Goal: Task Accomplishment & Management: Manage account settings

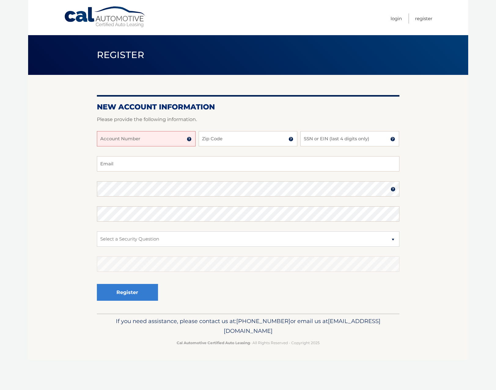
click at [164, 141] on input "Account Number" at bounding box center [146, 138] width 99 height 15
type input "44455999542"
click at [235, 135] on input "Zip Code" at bounding box center [247, 138] width 99 height 15
type input "33331"
click at [320, 135] on input "SSN or EIN (last 4 digits only)" at bounding box center [349, 138] width 99 height 15
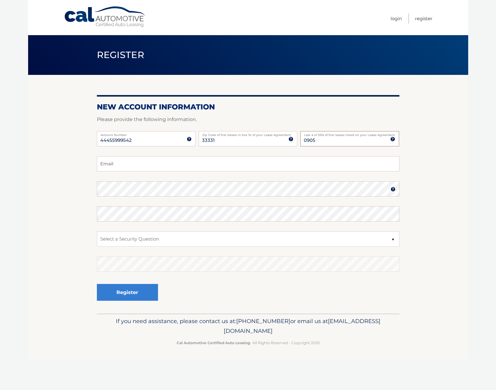
type input "0905"
click at [147, 165] on input "Email" at bounding box center [248, 163] width 302 height 15
type input "ginavignolor@gmail.com"
drag, startPoint x: 152, startPoint y: 232, endPoint x: 151, endPoint y: 227, distance: 5.4
click at [152, 229] on fieldset "ginavignolor@gmail.com Email Password Password should be a minimum of 6 charact…" at bounding box center [248, 234] width 302 height 157
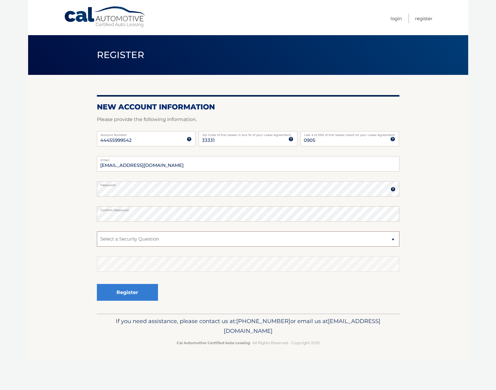
select select "1"
click at [97, 231] on select "Select a Security Question What was the name of your elementary school? What is…" at bounding box center [248, 238] width 302 height 15
click at [124, 295] on button "Register" at bounding box center [127, 292] width 61 height 17
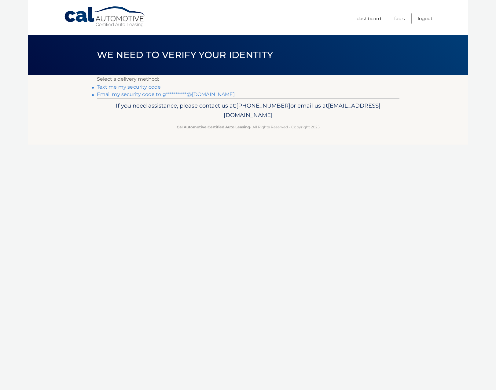
click at [132, 87] on link "Text me my security code" at bounding box center [129, 87] width 64 height 6
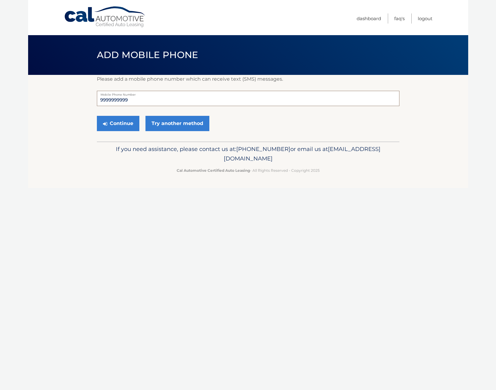
drag, startPoint x: 139, startPoint y: 97, endPoint x: 53, endPoint y: 88, distance: 87.2
click at [43, 96] on section "Please add a mobile phone number which can receive text (SMS) messages. 9999999…" at bounding box center [248, 108] width 440 height 67
type input "9544786738"
click at [125, 124] on button "Continue" at bounding box center [118, 123] width 42 height 15
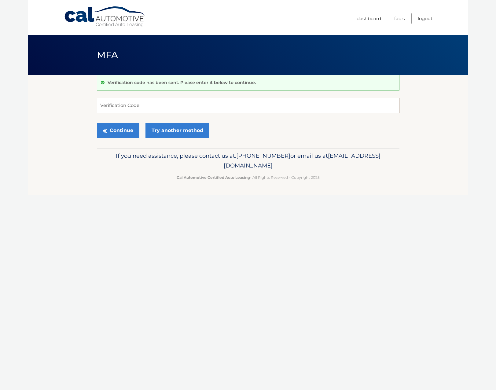
click at [125, 109] on input "Verification Code" at bounding box center [248, 105] width 302 height 15
type input "524229"
click at [122, 128] on button "Continue" at bounding box center [118, 130] width 42 height 15
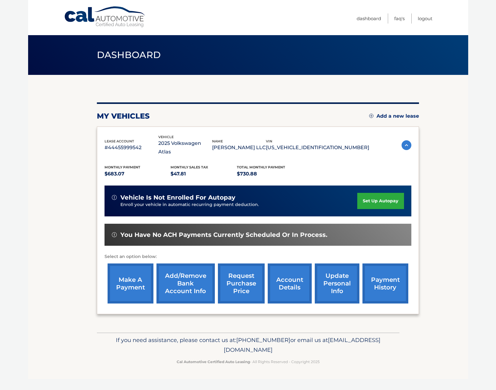
click at [393, 193] on link "set up autopay" at bounding box center [380, 201] width 46 height 16
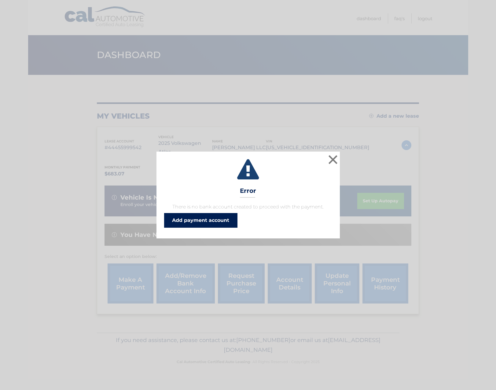
click at [220, 220] on link "Add payment account" at bounding box center [200, 220] width 73 height 15
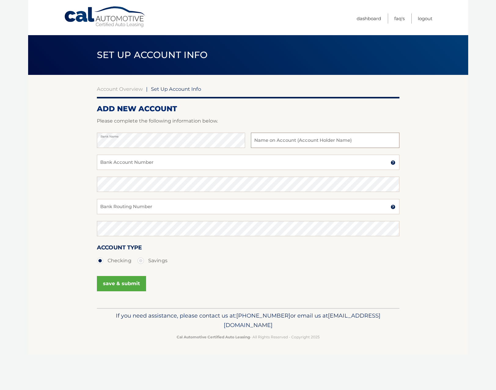
click at [265, 138] on input "text" at bounding box center [325, 140] width 148 height 15
type input "[PERSON_NAME], LLC"
click at [213, 151] on div "Bank Name Gina Vignolo, LLC Name on Bank Account Holder" at bounding box center [248, 144] width 302 height 22
click at [209, 158] on input "Bank Account Number" at bounding box center [248, 162] width 302 height 15
type input "4280051510"
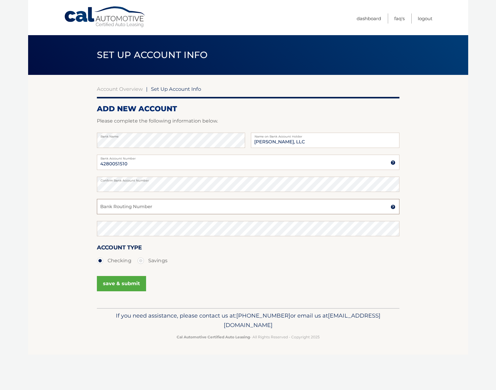
click at [162, 209] on input "Bank Routing Number" at bounding box center [248, 206] width 302 height 15
type input "067014822"
click at [128, 278] on button "save & submit" at bounding box center [121, 283] width 49 height 15
click at [123, 288] on button "save & submit" at bounding box center [121, 283] width 49 height 15
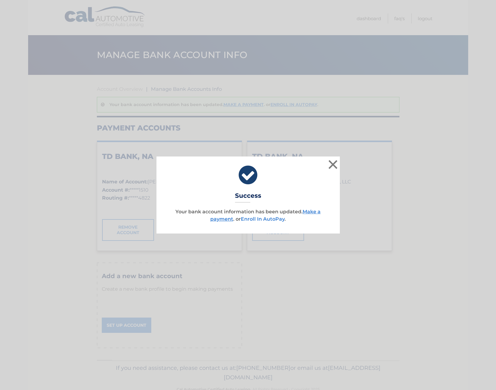
click at [269, 219] on link "Enroll In AutoPay" at bounding box center [263, 219] width 44 height 6
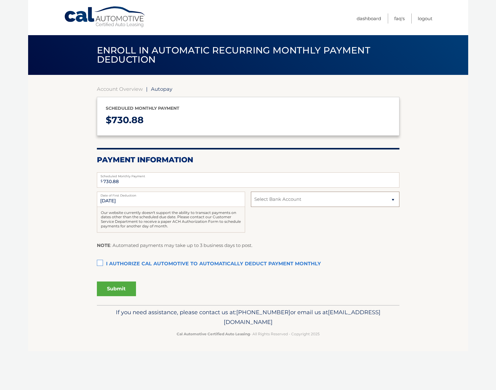
click at [284, 202] on select "Select Bank Account Checking TD BANK, NA *****1510 Checking TD BANK, NA *****15…" at bounding box center [325, 198] width 148 height 15
select select "ZGQ3MTg1N2ItNTYyZi00N2VkLWI3M2QtMzc0NWQ2YzQ1Yjcw"
click at [251, 191] on select "Select Bank Account Checking TD BANK, NA *****1510 Checking TD BANK, NA *****15…" at bounding box center [325, 198] width 148 height 15
click at [104, 264] on label "I authorize cal automotive to automatically deduct payment monthly This checkbo…" at bounding box center [248, 264] width 302 height 12
click at [0, 0] on input "I authorize cal automotive to automatically deduct payment monthly This checkbo…" at bounding box center [0, 0] width 0 height 0
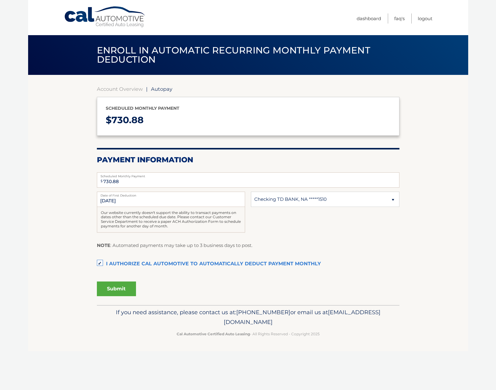
click at [160, 89] on span "Autopay" at bounding box center [161, 89] width 21 height 6
click at [126, 285] on button "Submit" at bounding box center [116, 288] width 39 height 15
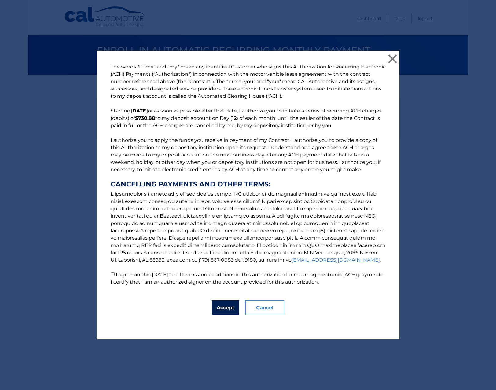
click at [219, 308] on button "Accept" at bounding box center [225, 307] width 27 height 15
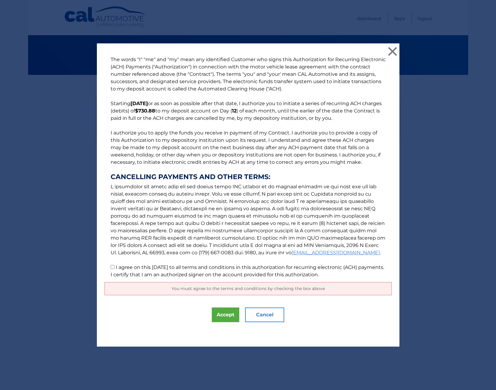
drag, startPoint x: 111, startPoint y: 267, endPoint x: 125, endPoint y: 277, distance: 17.5
click at [112, 267] on p "The words "I" "me" and "my" mean any identified Customer who signs this Authori…" at bounding box center [247, 167] width 287 height 222
click at [233, 318] on button "Accept" at bounding box center [225, 314] width 27 height 15
click at [112, 266] on input "I agree on this 09/11/2025 to all terms and conditions in this authorization fo…" at bounding box center [113, 267] width 4 height 4
checkbox input "true"
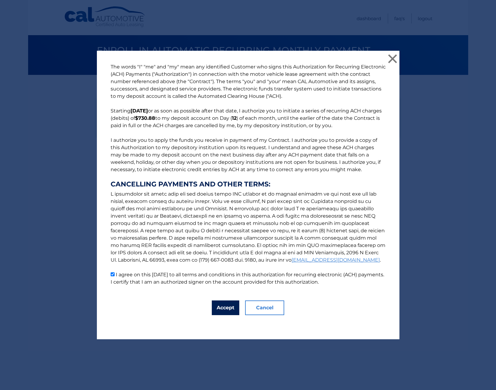
click at [223, 307] on button "Accept" at bounding box center [225, 307] width 27 height 15
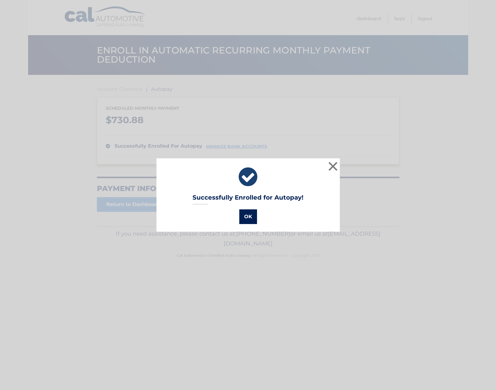
click at [244, 216] on button "OK" at bounding box center [248, 216] width 18 height 15
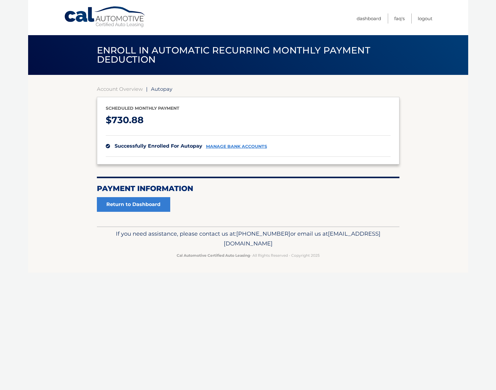
click at [162, 89] on span "Autopay" at bounding box center [161, 89] width 21 height 6
click at [139, 204] on link "Return to Dashboard" at bounding box center [133, 204] width 73 height 15
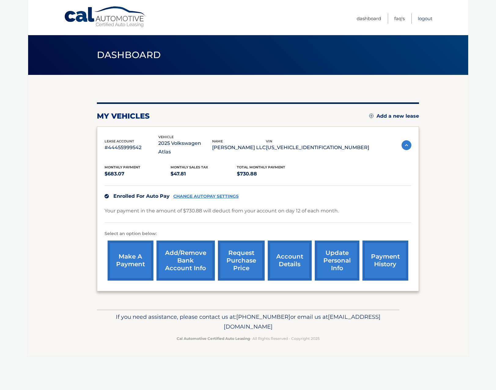
click at [426, 17] on link "Logout" at bounding box center [424, 18] width 15 height 10
